Goal: Task Accomplishment & Management: Manage account settings

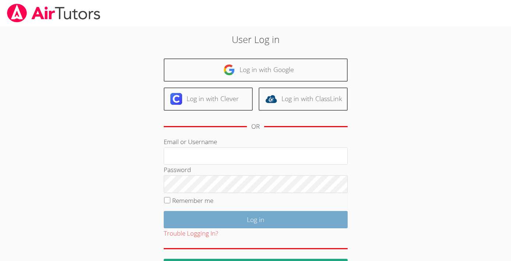
type input "[PERSON_NAME][EMAIL_ADDRESS][PERSON_NAME][DOMAIN_NAME]"
click at [244, 221] on input "Log in" at bounding box center [256, 219] width 184 height 17
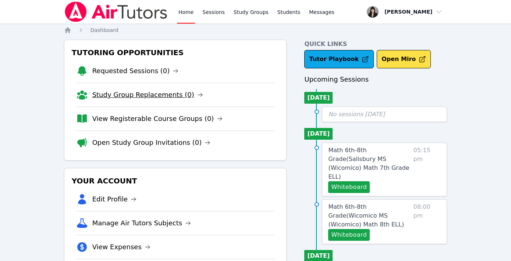
click at [135, 98] on link "Study Group Replacements (0)" at bounding box center [147, 95] width 111 height 10
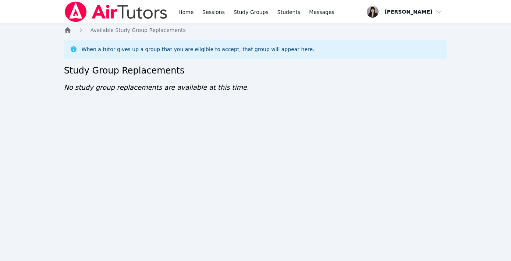
click at [67, 29] on icon "Breadcrumb" at bounding box center [68, 30] width 6 height 6
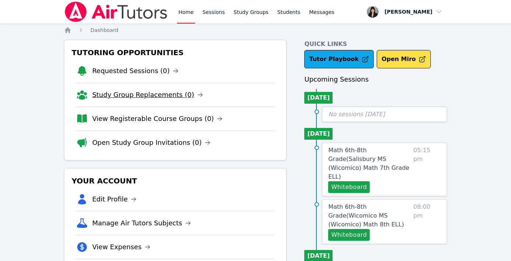
click at [158, 95] on link "Study Group Replacements (0)" at bounding box center [147, 95] width 111 height 10
